Goal: Download file/media

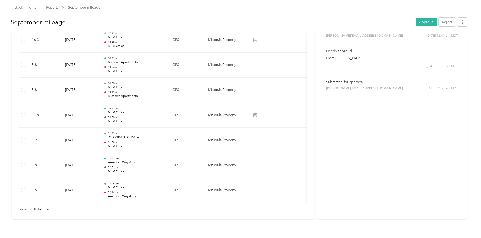
scroll to position [25, 0]
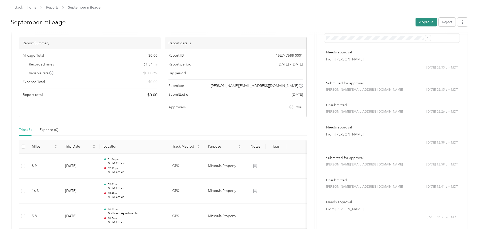
click at [416, 24] on button "Approve" at bounding box center [426, 22] width 21 height 9
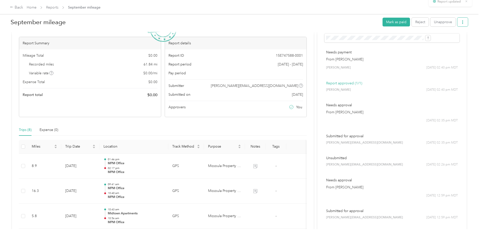
click at [461, 23] on icon "button" at bounding box center [463, 22] width 4 height 4
click at [406, 40] on span "Download" at bounding box center [407, 40] width 17 height 5
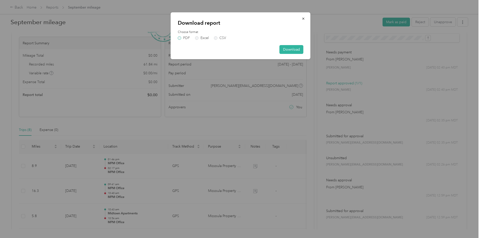
click at [183, 38] on label "PDF" at bounding box center [184, 38] width 12 height 4
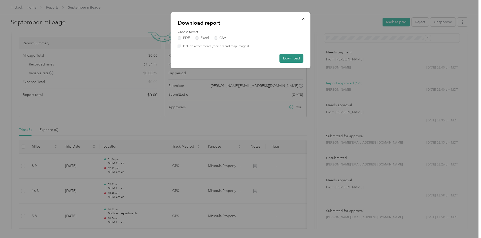
click at [296, 61] on button "Download" at bounding box center [292, 58] width 24 height 9
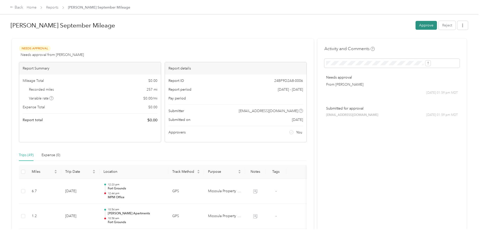
click at [416, 25] on button "Approve" at bounding box center [426, 25] width 21 height 9
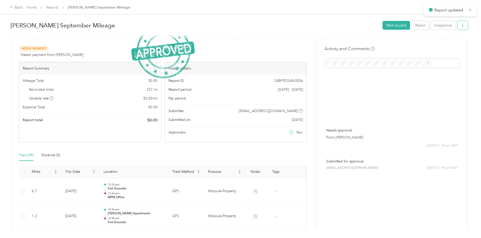
click at [461, 27] on icon "button" at bounding box center [463, 26] width 4 height 4
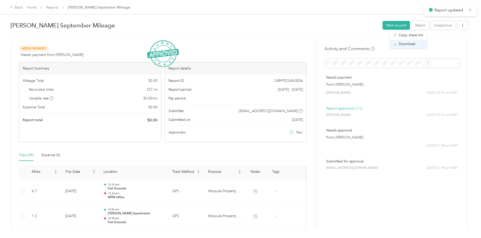
click at [406, 43] on span "Download" at bounding box center [407, 43] width 17 height 5
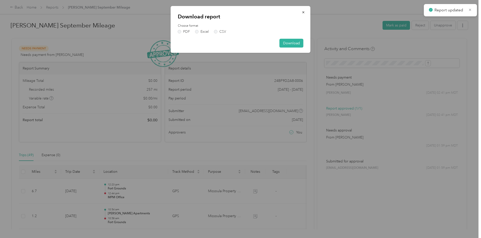
click at [406, 43] on span "Download" at bounding box center [407, 42] width 17 height 5
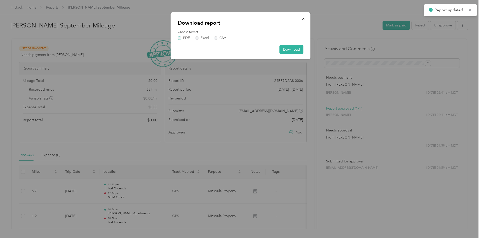
click at [185, 38] on label "PDF" at bounding box center [184, 38] width 12 height 4
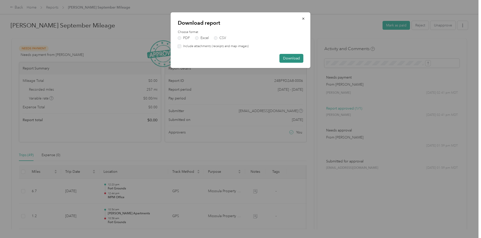
click at [292, 57] on button "Download" at bounding box center [292, 58] width 24 height 9
